Goal: Download file/media

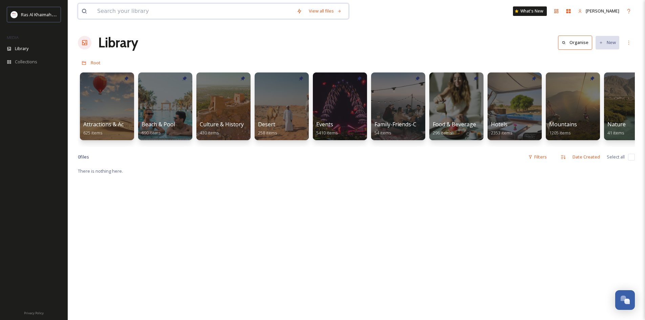
click at [203, 14] on input at bounding box center [193, 11] width 199 height 15
type input "al marjan"
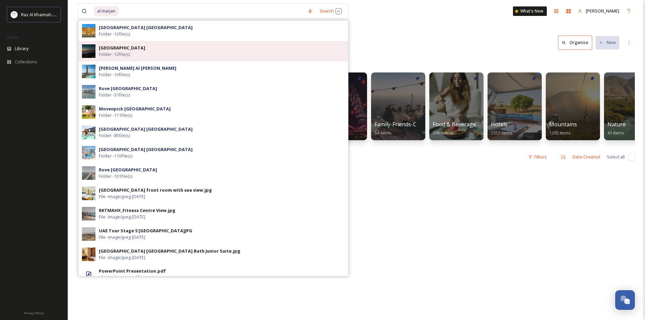
click at [193, 53] on div "Al Marjan Island Folder - 12 file(s)" at bounding box center [222, 51] width 246 height 13
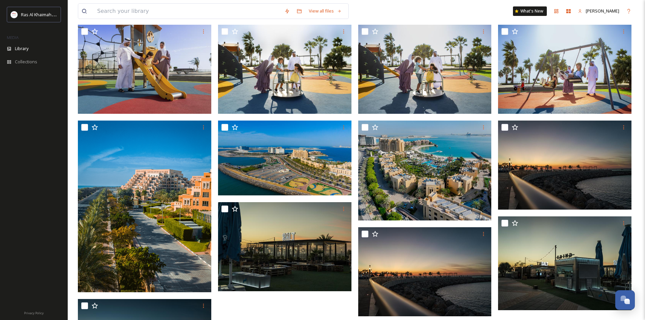
scroll to position [102, 0]
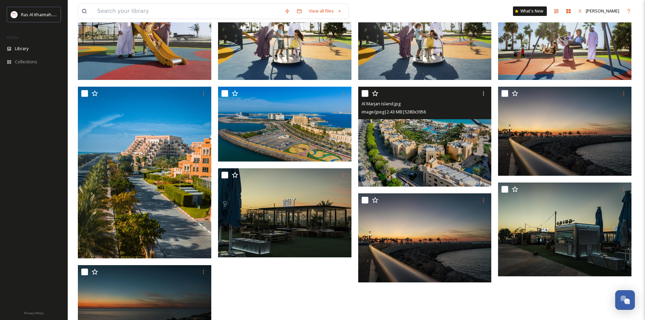
click at [404, 142] on img at bounding box center [424, 137] width 133 height 100
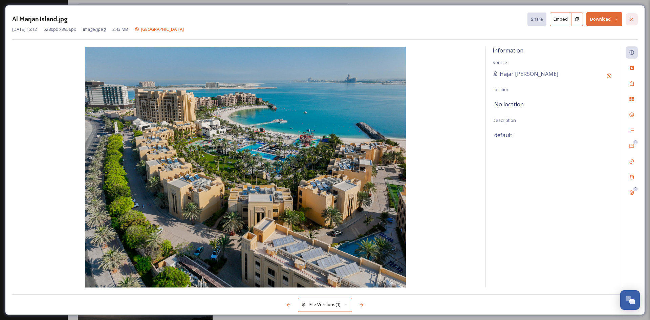
click at [631, 18] on icon at bounding box center [631, 19] width 5 height 5
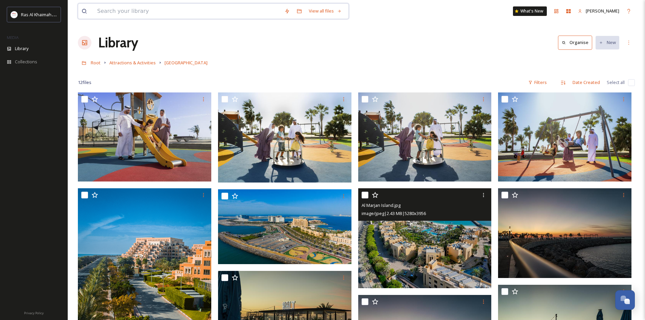
click at [151, 12] on input at bounding box center [187, 11] width 187 height 15
click at [184, 60] on link "[GEOGRAPHIC_DATA]" at bounding box center [186, 63] width 43 height 8
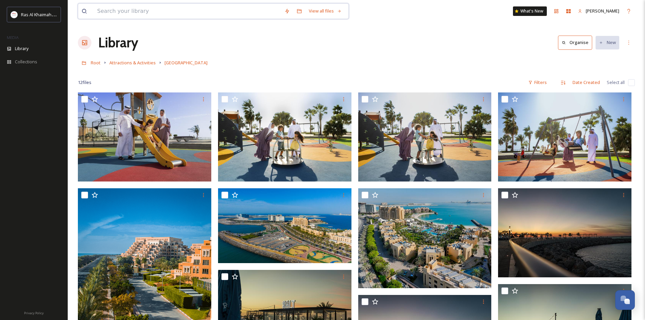
click at [144, 13] on input at bounding box center [187, 11] width 187 height 15
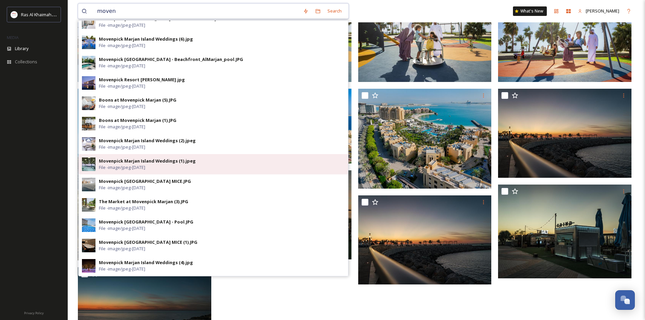
scroll to position [102, 0]
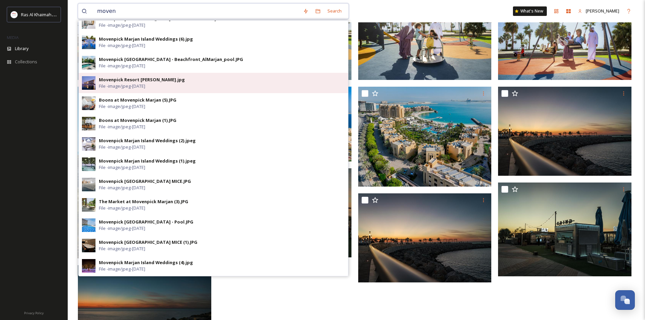
type input "moven"
click at [195, 84] on div "Movenpick Resort [PERSON_NAME].jpg File - image/jpeg - [DATE]" at bounding box center [222, 83] width 246 height 13
